Goal: Check status: Check status

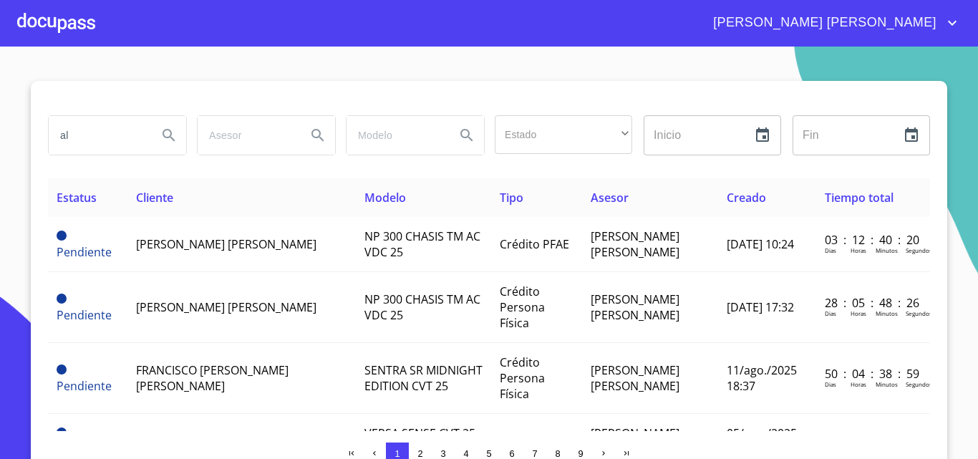
click at [89, 136] on input "al" at bounding box center [97, 135] width 97 height 39
type input "a"
type input "[PERSON_NAME]"
click at [160, 136] on icon "Search" at bounding box center [168, 135] width 17 height 17
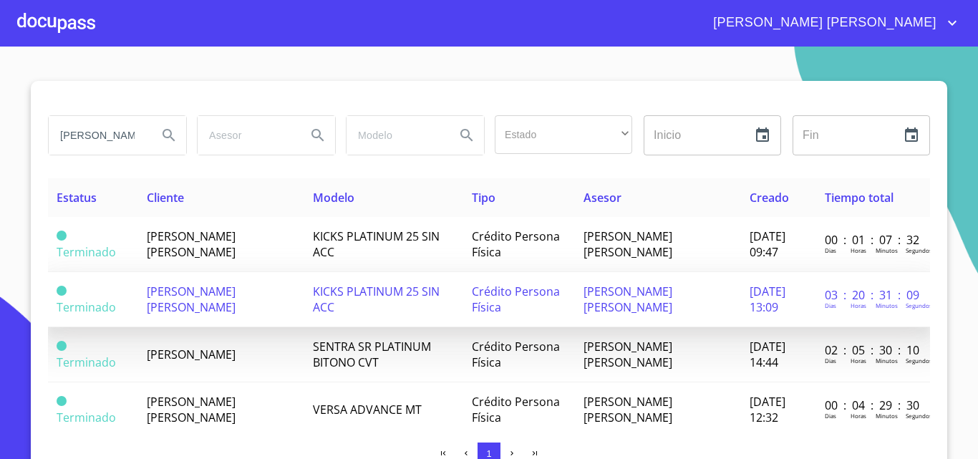
click at [225, 291] on span "[PERSON_NAME] [PERSON_NAME]" at bounding box center [191, 300] width 89 height 32
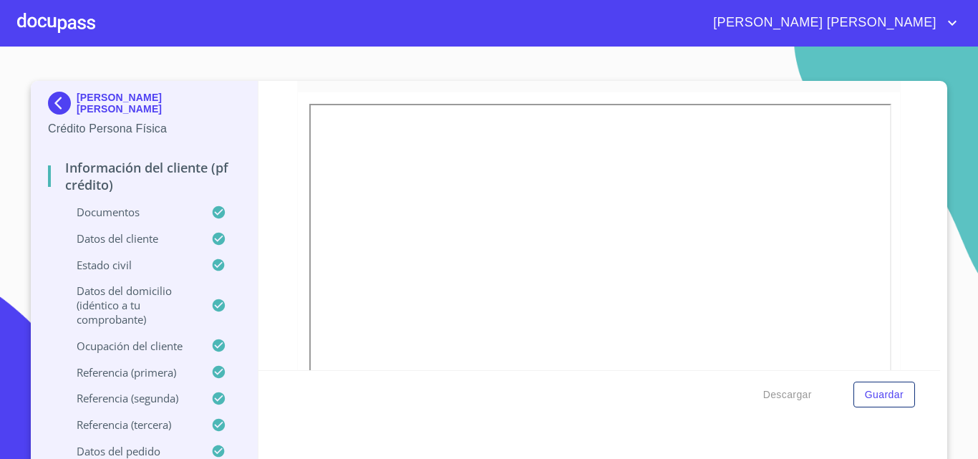
scroll to position [1606, 0]
click at [950, 15] on icon "account of current user" at bounding box center [952, 22] width 17 height 17
click at [935, 29] on li "Salir" at bounding box center [938, 30] width 47 height 26
